Goal: Transaction & Acquisition: Purchase product/service

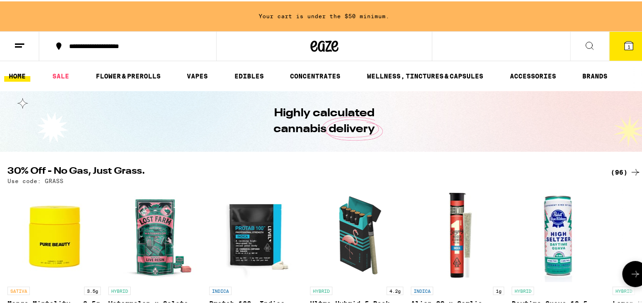
scroll to position [85, 0]
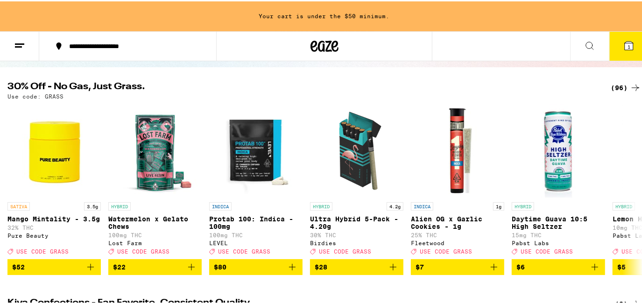
click at [616, 88] on div "(96)" at bounding box center [626, 86] width 30 height 11
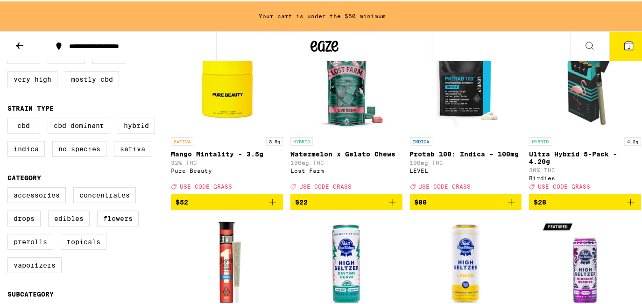
scroll to position [170, 0]
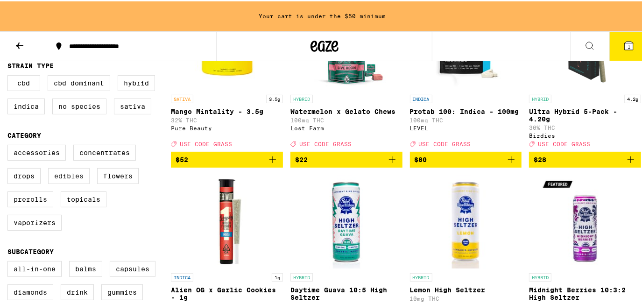
click at [76, 182] on label "Edibles" at bounding box center [69, 175] width 42 height 16
click at [10, 145] on input "Edibles" at bounding box center [9, 145] width 0 height 0
checkbox input "true"
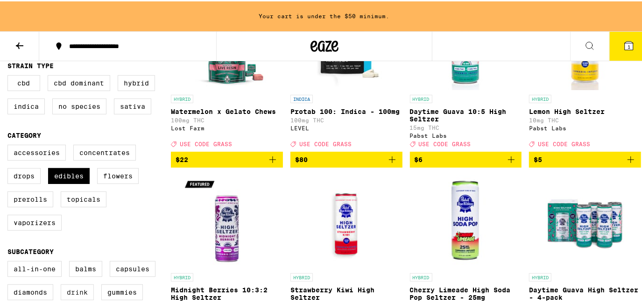
scroll to position [212, 0]
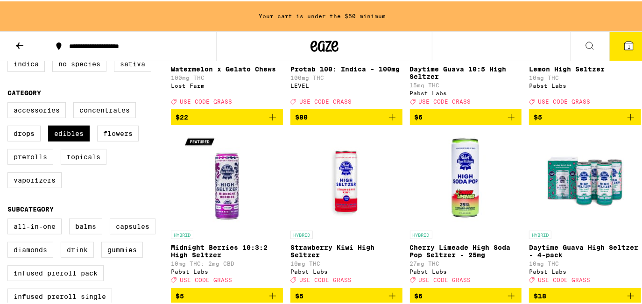
click at [80, 256] on label "Drink" at bounding box center [77, 249] width 33 height 16
click at [10, 219] on input "Drink" at bounding box center [9, 219] width 0 height 0
checkbox input "true"
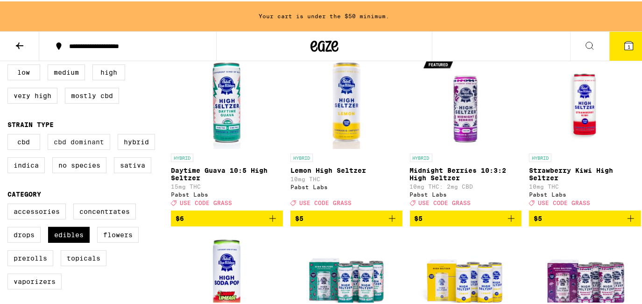
scroll to position [68, 0]
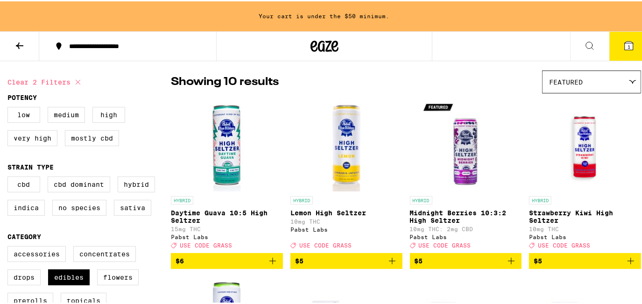
click at [81, 79] on icon at bounding box center [77, 80] width 11 height 11
checkbox input "false"
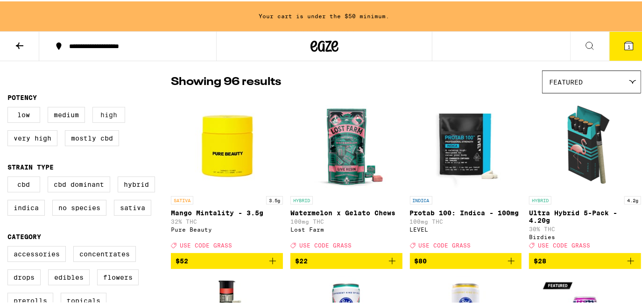
click at [102, 114] on label "High" at bounding box center [108, 114] width 33 height 16
click at [10, 107] on input "High" at bounding box center [9, 107] width 0 height 0
checkbox input "true"
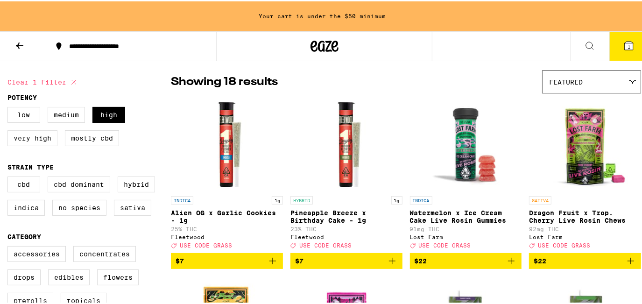
click at [38, 142] on label "Very High" at bounding box center [32, 137] width 50 height 16
click at [10, 107] on input "Very High" at bounding box center [9, 107] width 0 height 0
checkbox input "true"
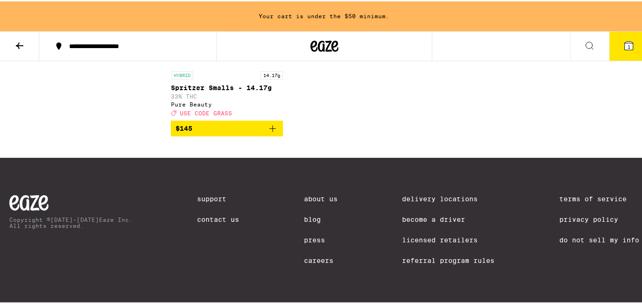
scroll to position [1130, 0]
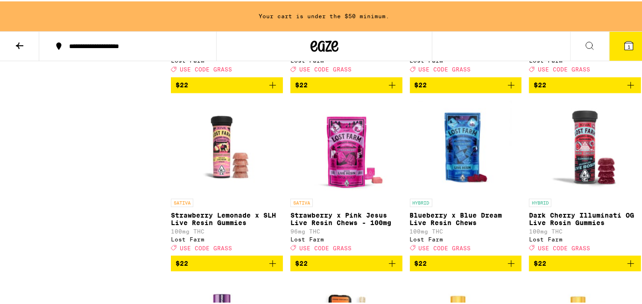
drag, startPoint x: 646, startPoint y: 270, endPoint x: 456, endPoint y: 169, distance: 214.6
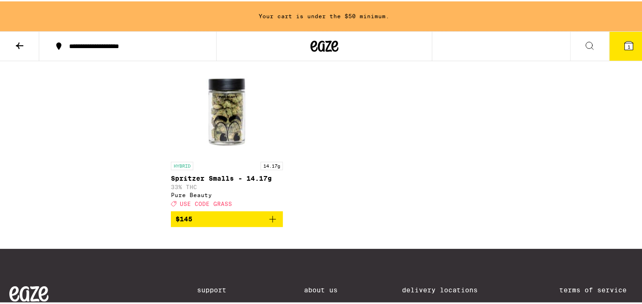
scroll to position [3383, 0]
